Goal: Find specific page/section: Find specific page/section

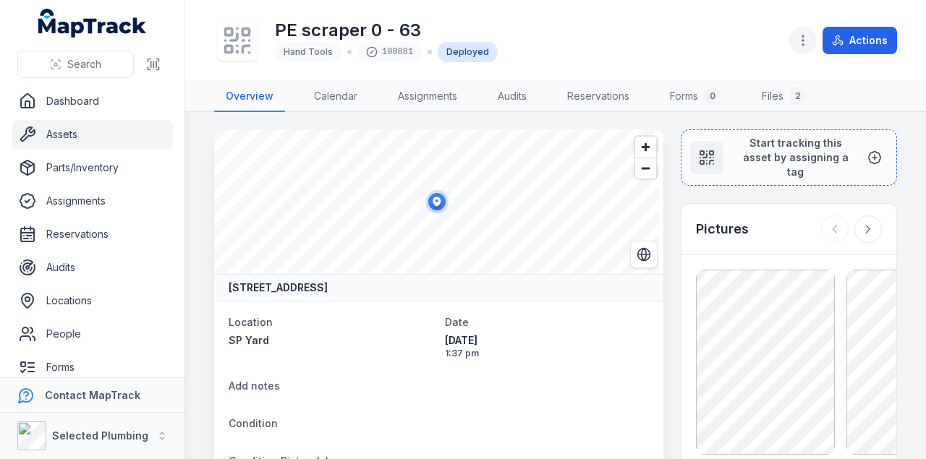
click at [803, 46] on icon "button" at bounding box center [803, 40] width 14 height 14
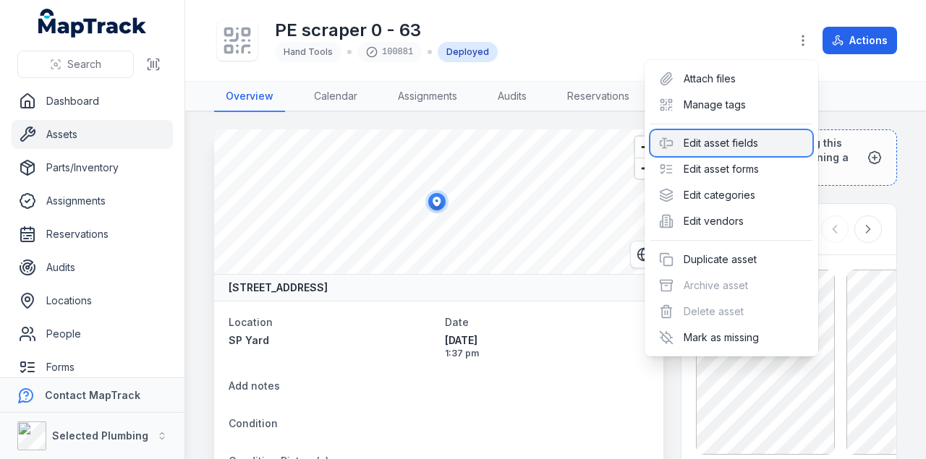
click at [713, 145] on div "Edit asset fields" at bounding box center [731, 143] width 162 height 26
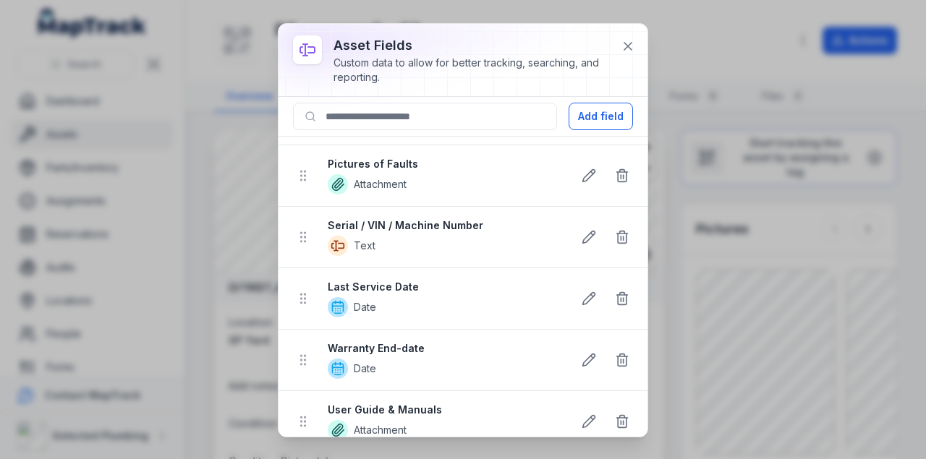
scroll to position [314, 0]
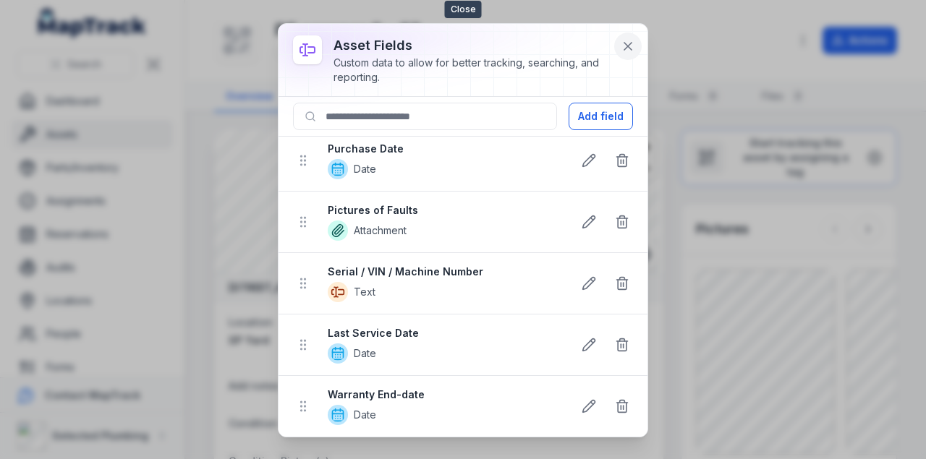
click at [629, 45] on icon at bounding box center [627, 46] width 7 height 7
